Goal: Complete application form

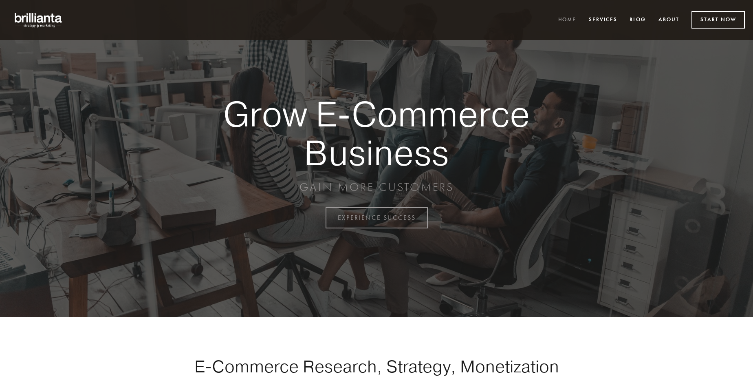
scroll to position [2136, 0]
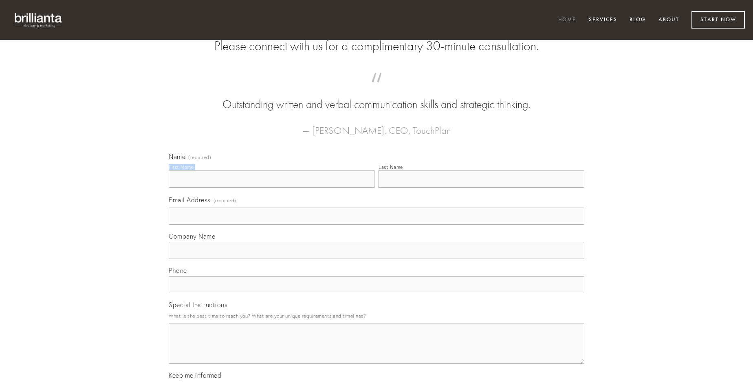
type input "[PERSON_NAME]"
click at [481, 187] on input "Last Name" at bounding box center [482, 178] width 206 height 17
type input "[PERSON_NAME]"
click at [377, 225] on input "Email Address (required)" at bounding box center [377, 215] width 416 height 17
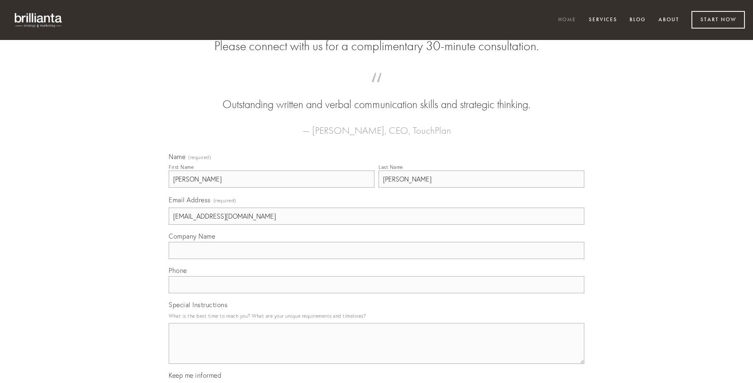
type input "[EMAIL_ADDRESS][DOMAIN_NAME]"
click at [377, 259] on input "Company Name" at bounding box center [377, 250] width 416 height 17
type input "unus"
click at [377, 293] on input "text" at bounding box center [377, 284] width 416 height 17
click at [377, 350] on textarea "Special Instructions" at bounding box center [377, 343] width 416 height 41
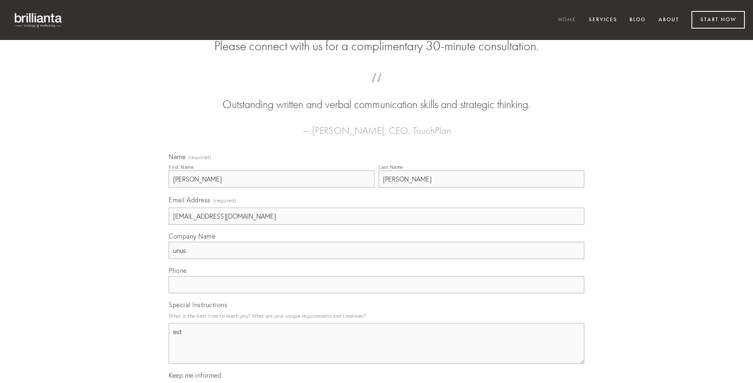
type textarea "est"
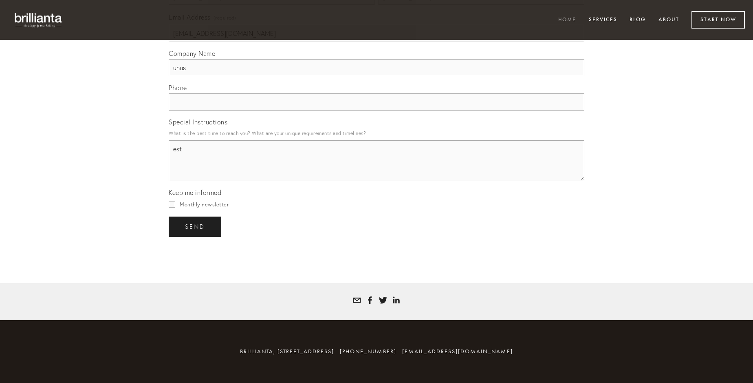
click at [196, 226] on span "send" at bounding box center [195, 226] width 20 height 7
